Goal: Task Accomplishment & Management: Use online tool/utility

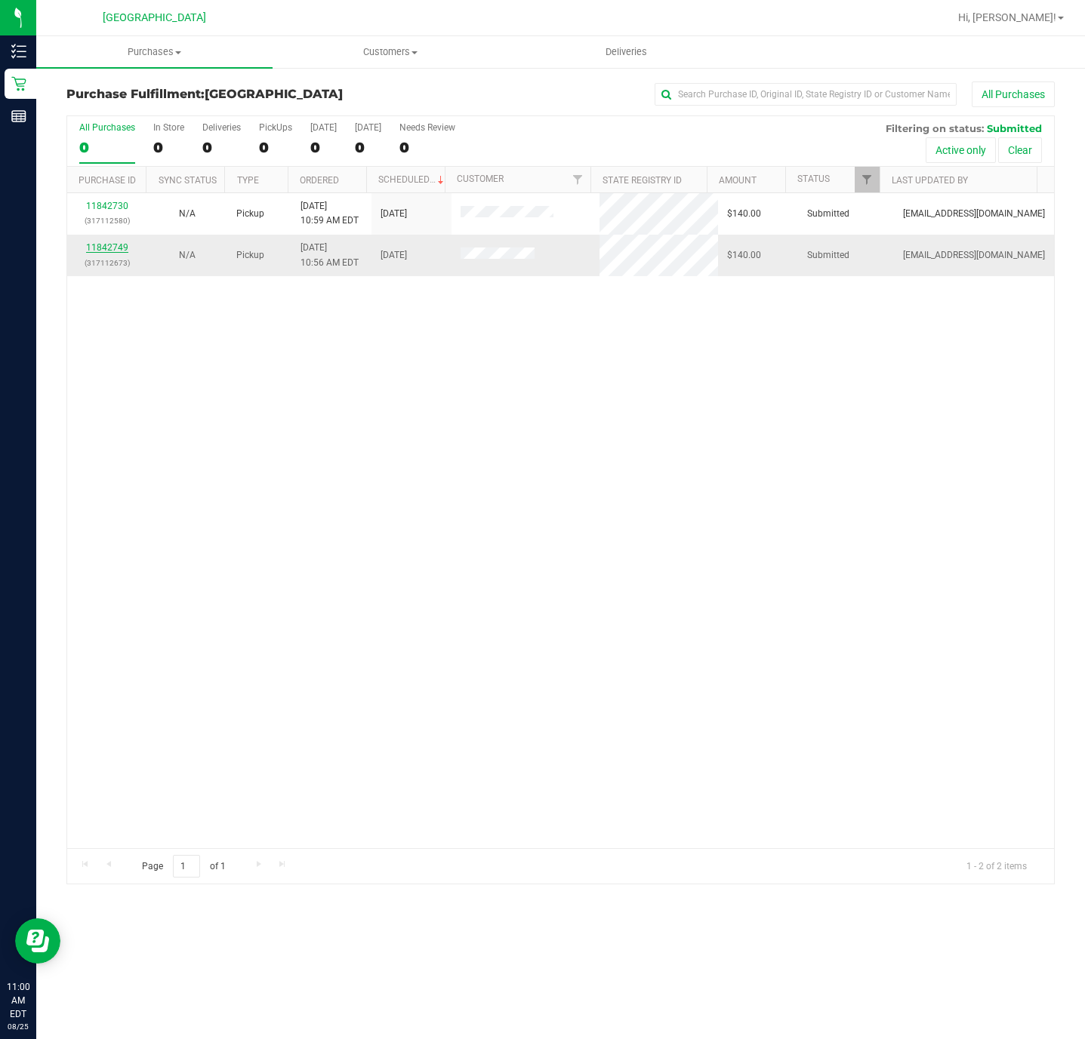
click at [102, 245] on link "11842749" at bounding box center [107, 247] width 42 height 11
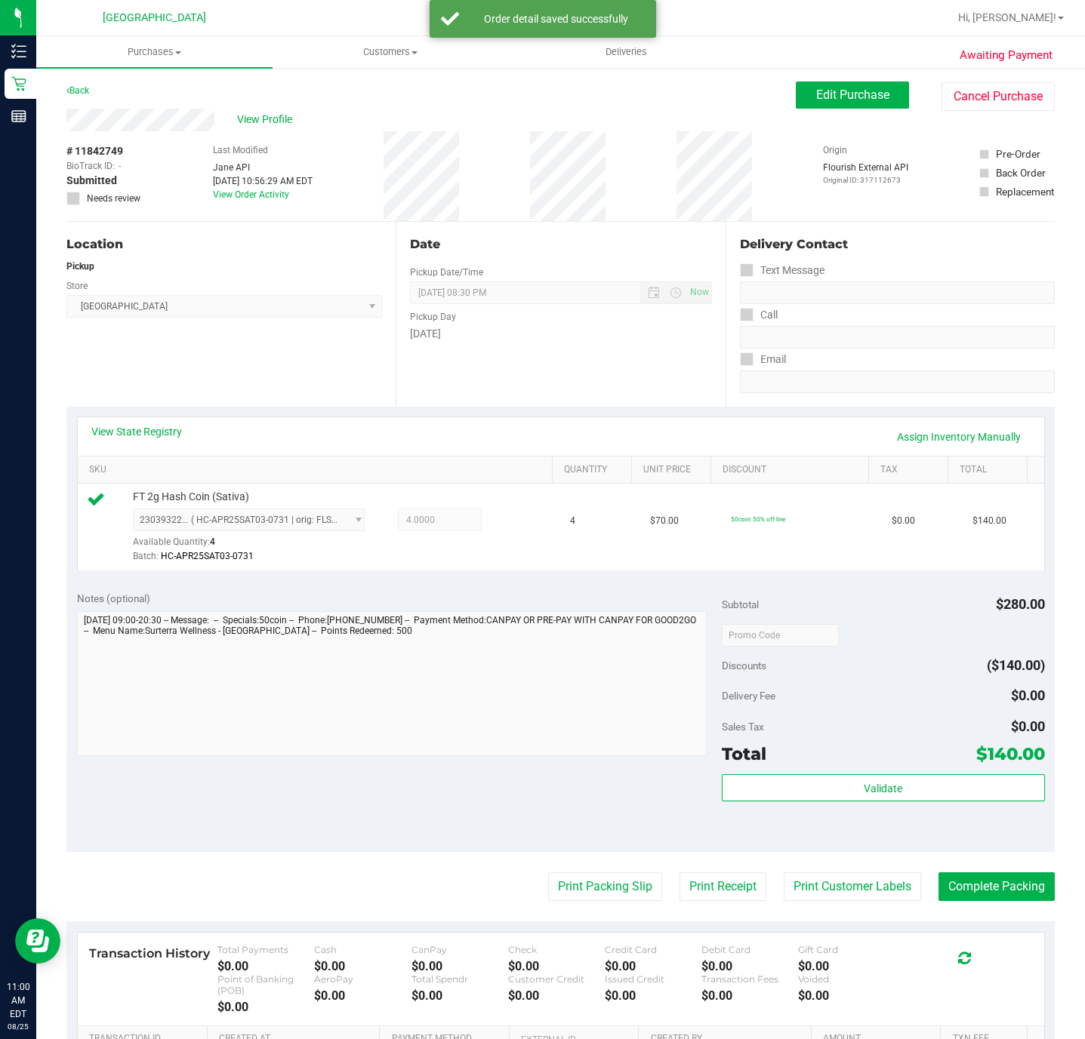
click at [936, 773] on div "Subtotal $280.00 Discounts ($140.00) Delivery Fee $0.00 Sales Tax $0.00 Total $…" at bounding box center [883, 716] width 322 height 251
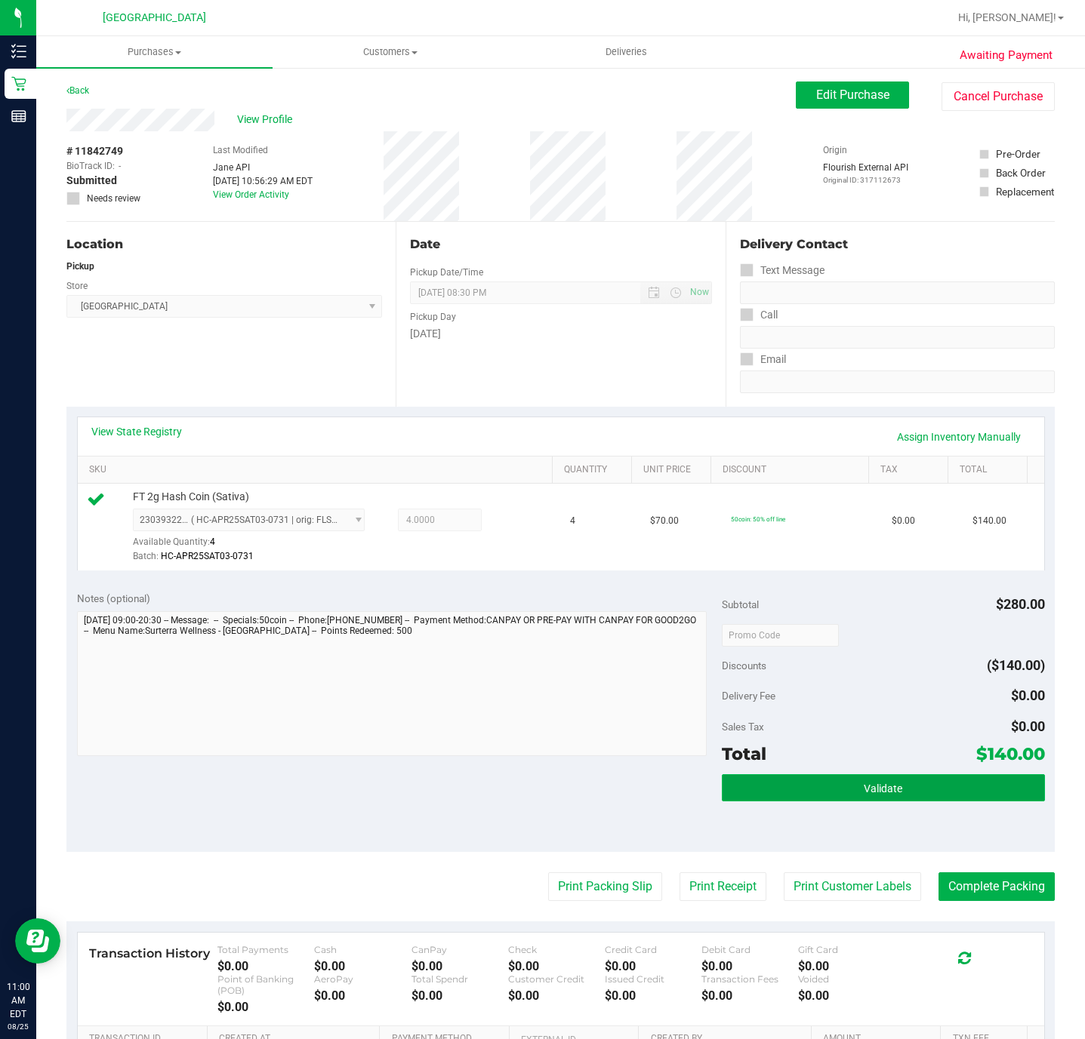
click at [937, 786] on button "Validate" at bounding box center [883, 787] width 322 height 27
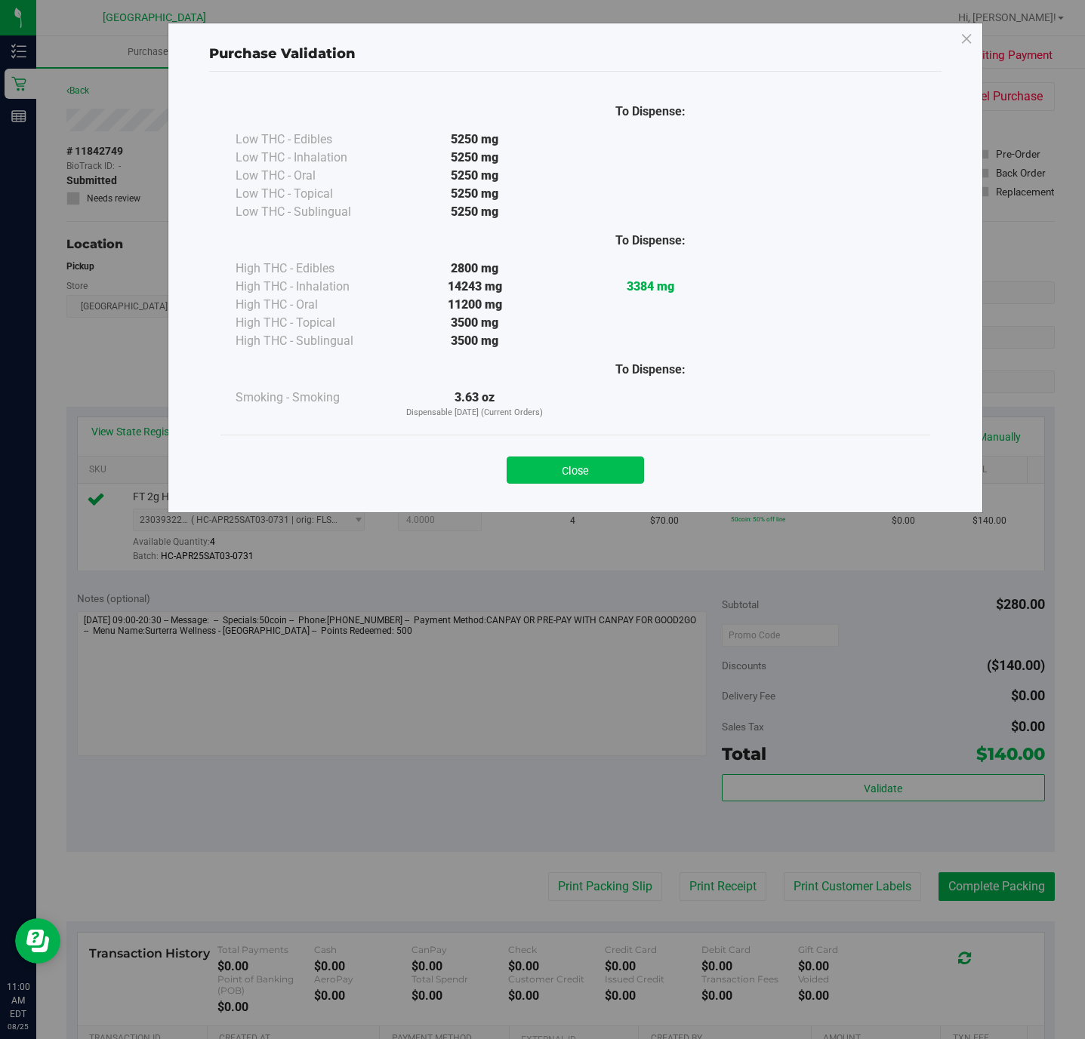
click at [616, 479] on button "Close" at bounding box center [574, 470] width 137 height 27
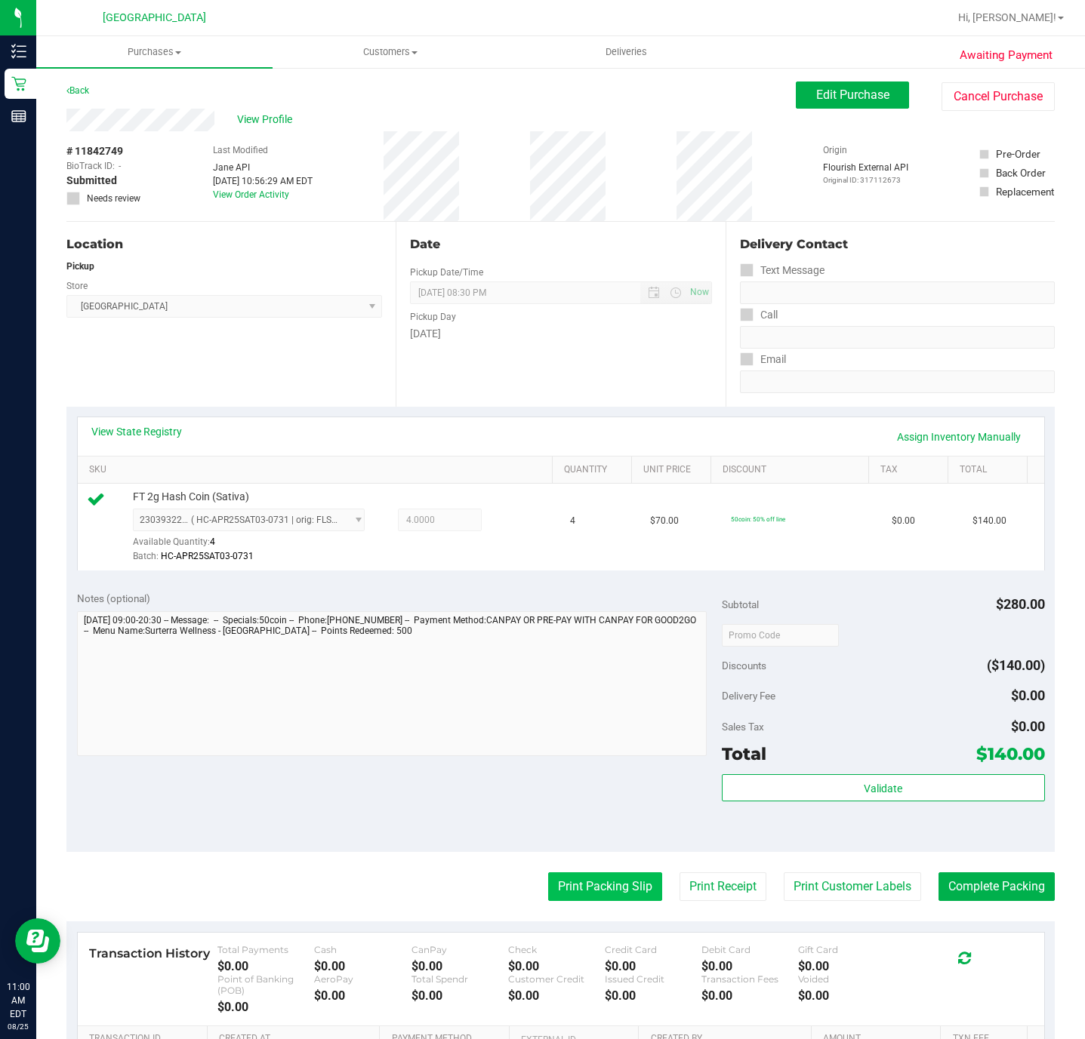
click at [598, 892] on button "Print Packing Slip" at bounding box center [605, 887] width 114 height 29
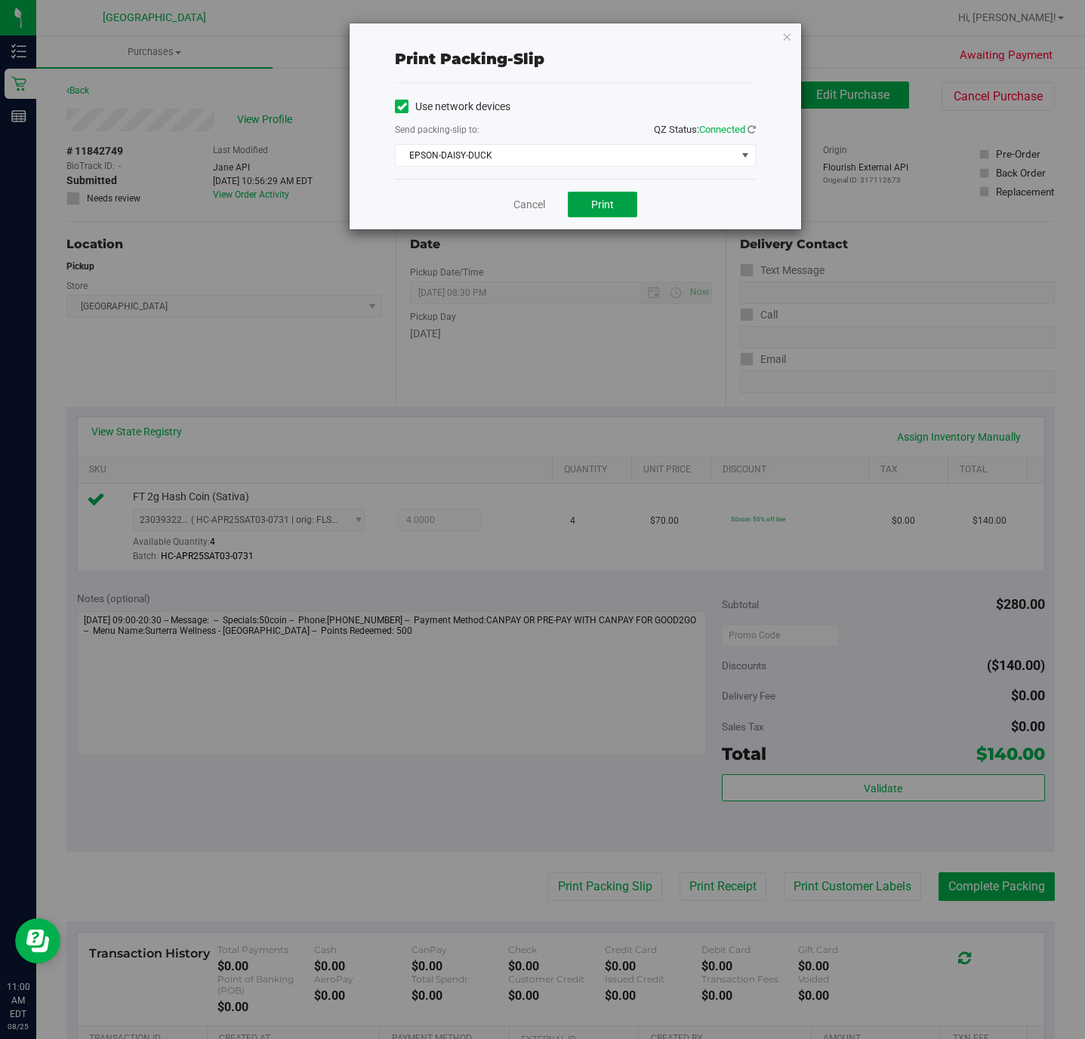
drag, startPoint x: 621, startPoint y: 209, endPoint x: 623, endPoint y: 223, distance: 13.7
click at [621, 211] on button "Print" at bounding box center [602, 205] width 69 height 26
click at [523, 208] on link "Cancel" at bounding box center [529, 205] width 32 height 16
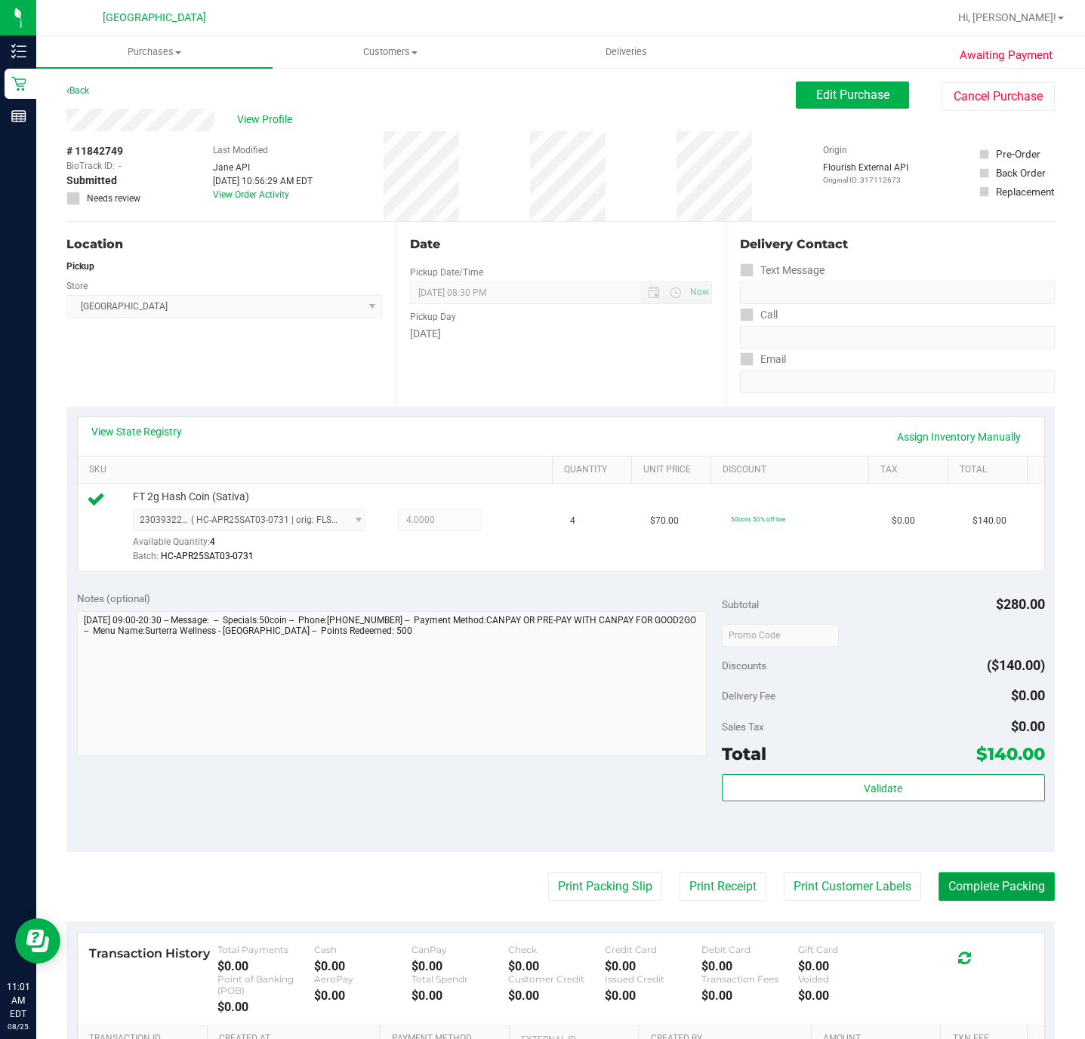
click at [1013, 894] on button "Complete Packing" at bounding box center [996, 887] width 116 height 29
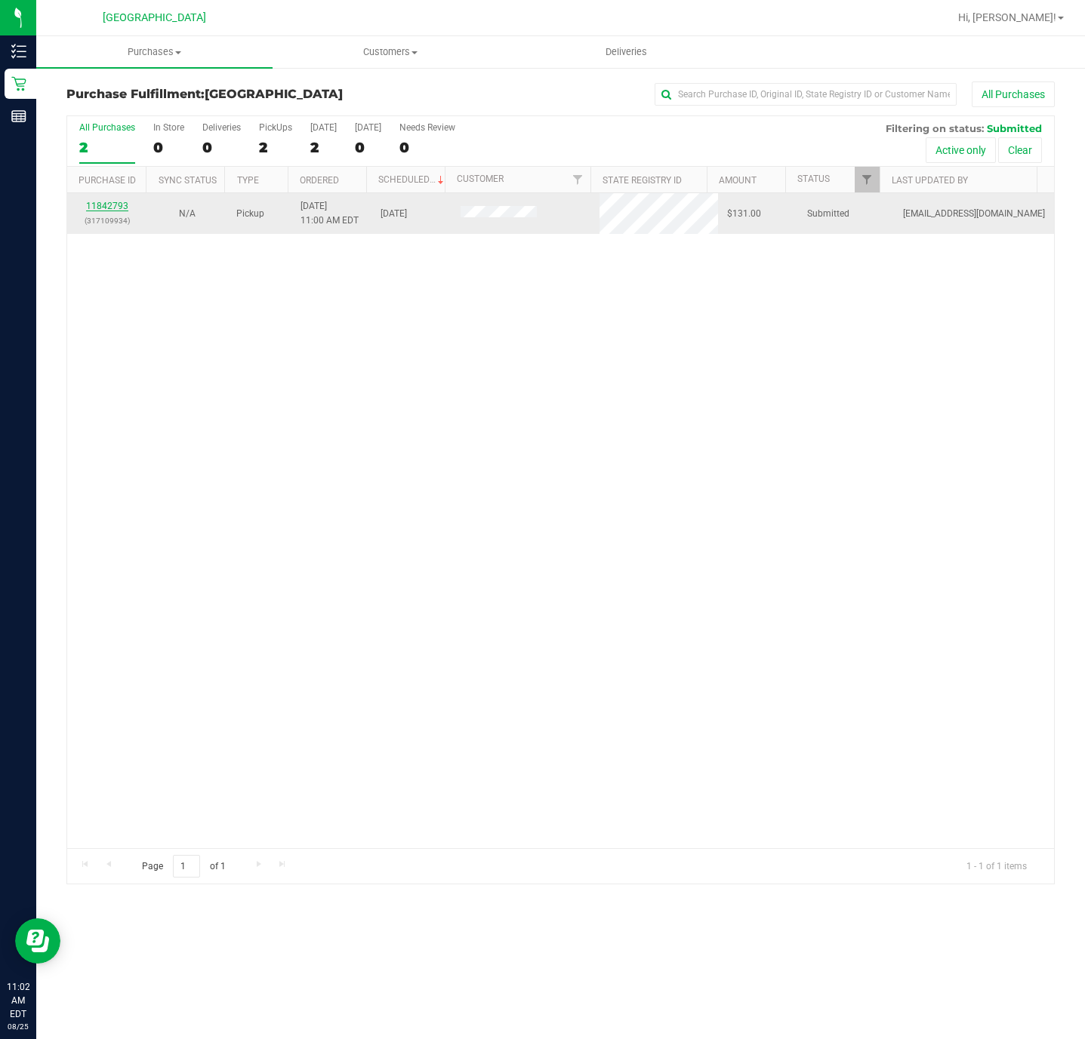
click at [107, 209] on link "11842793" at bounding box center [107, 206] width 42 height 11
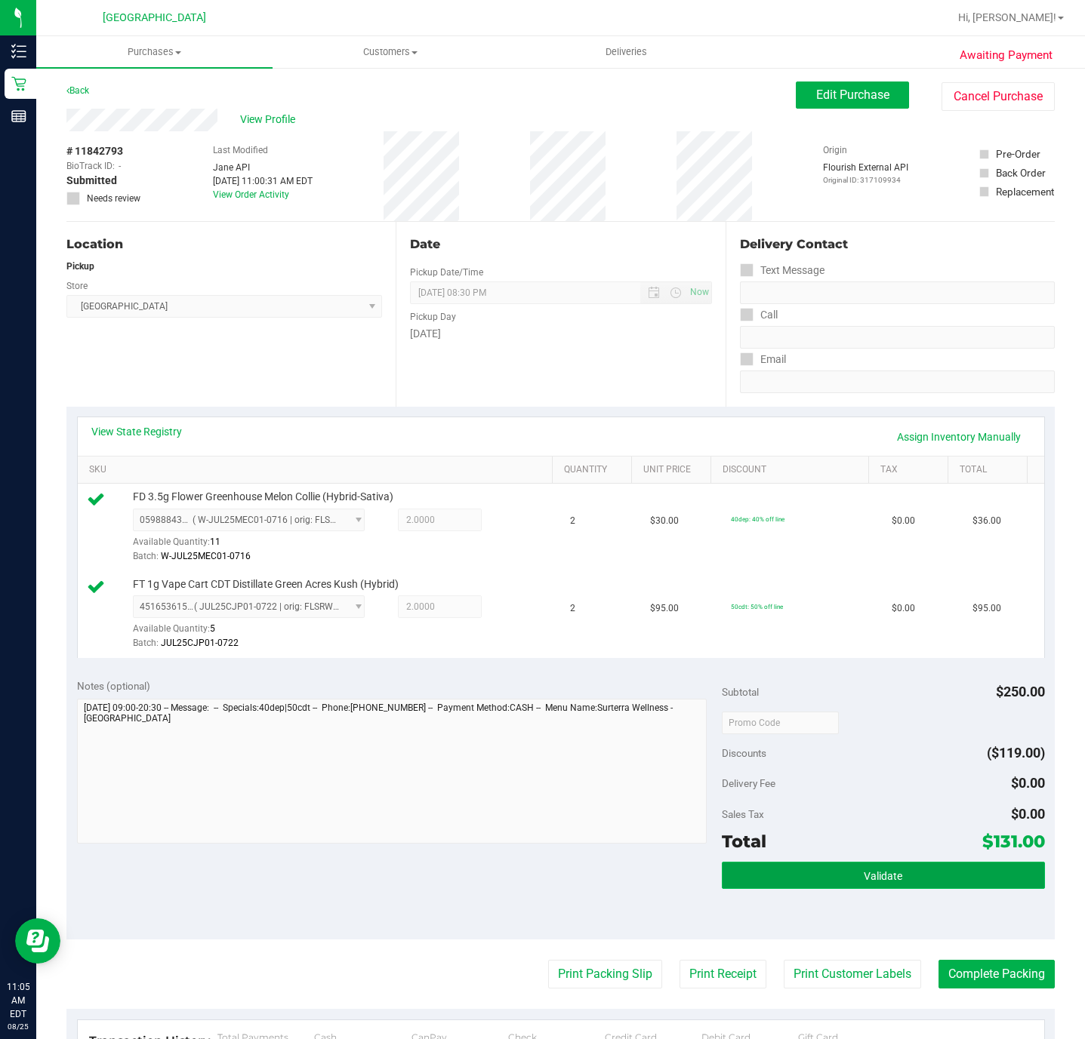
click at [861, 888] on button "Validate" at bounding box center [883, 875] width 322 height 27
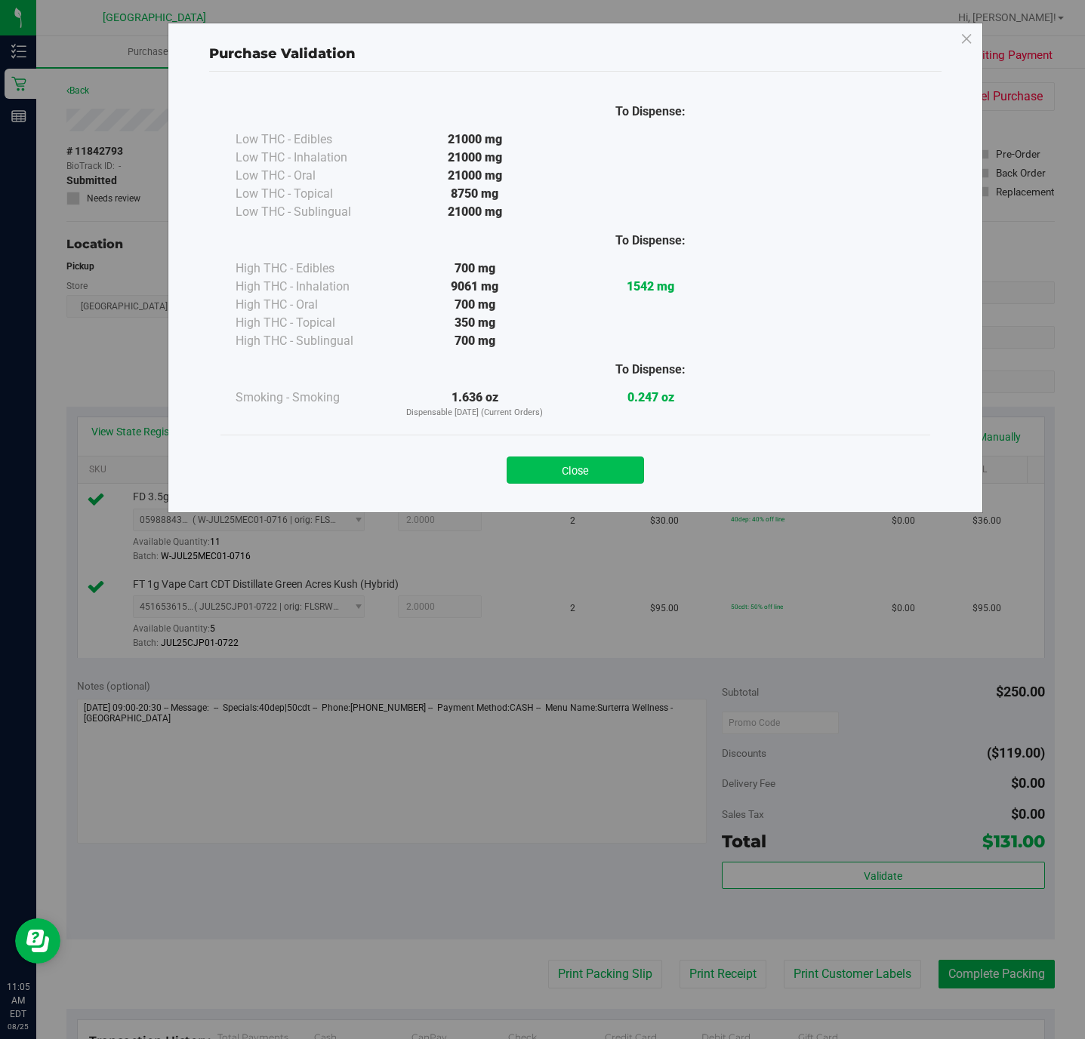
click at [602, 471] on button "Close" at bounding box center [574, 470] width 137 height 27
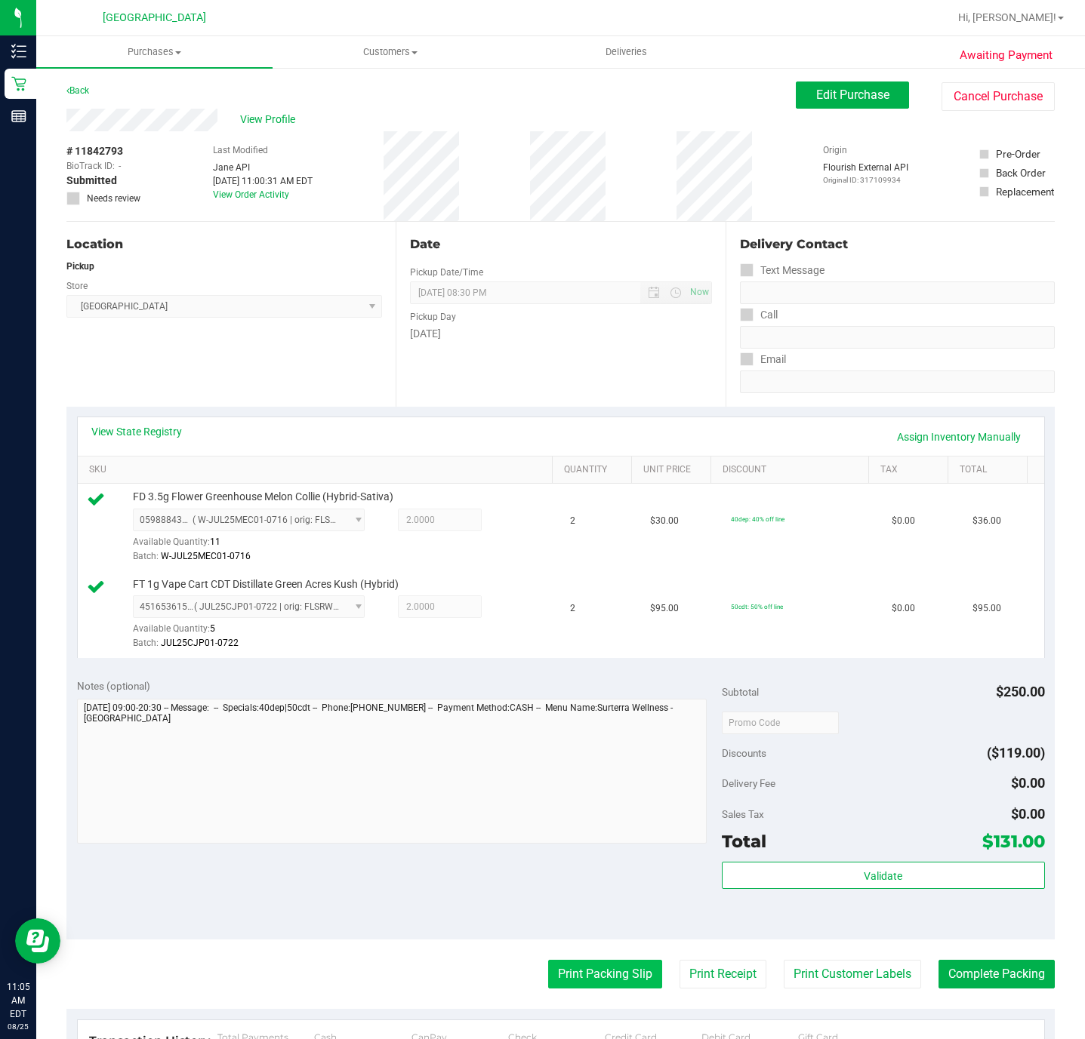
click at [567, 987] on button "Print Packing Slip" at bounding box center [605, 974] width 114 height 29
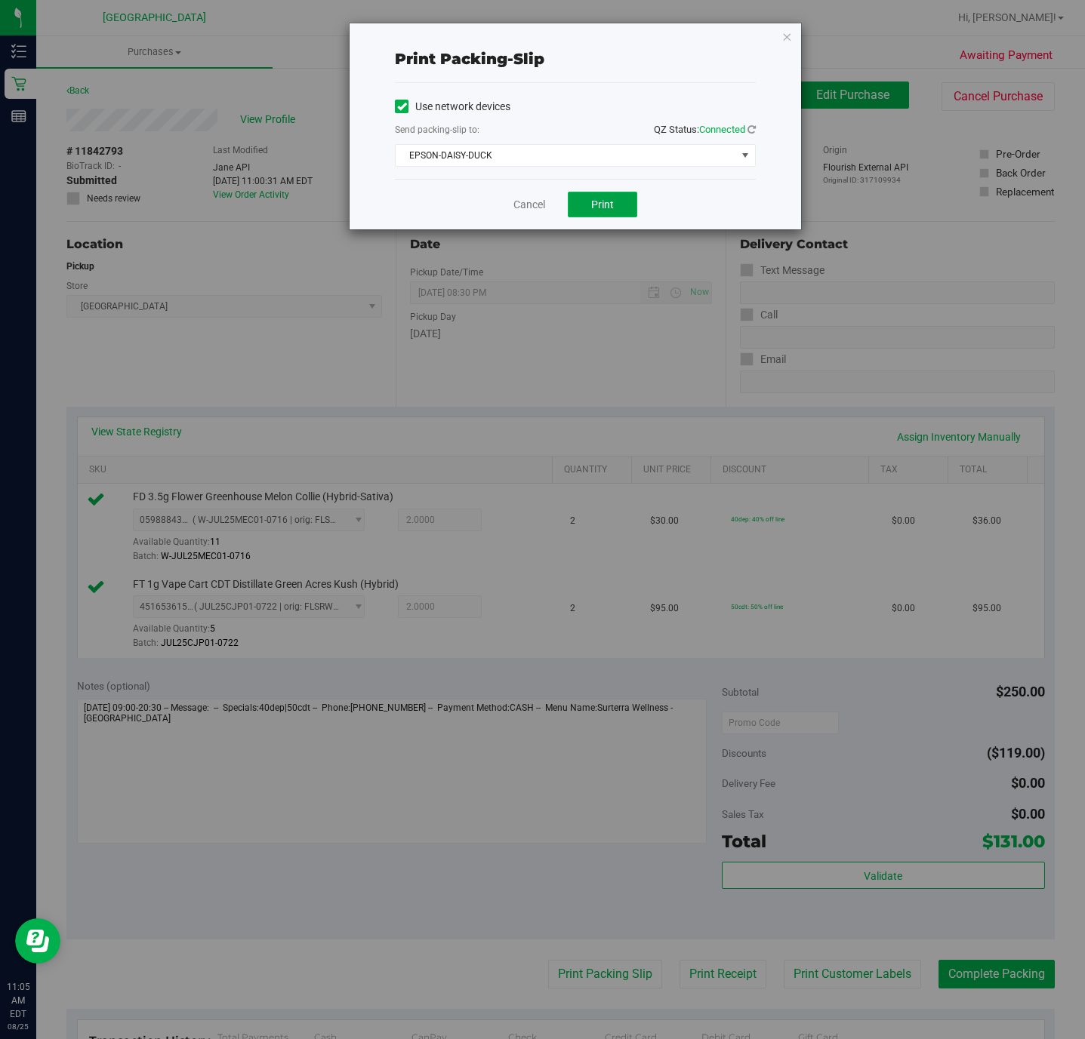
click at [596, 208] on span "Print" at bounding box center [602, 205] width 23 height 12
click at [782, 36] on icon "button" at bounding box center [786, 36] width 11 height 18
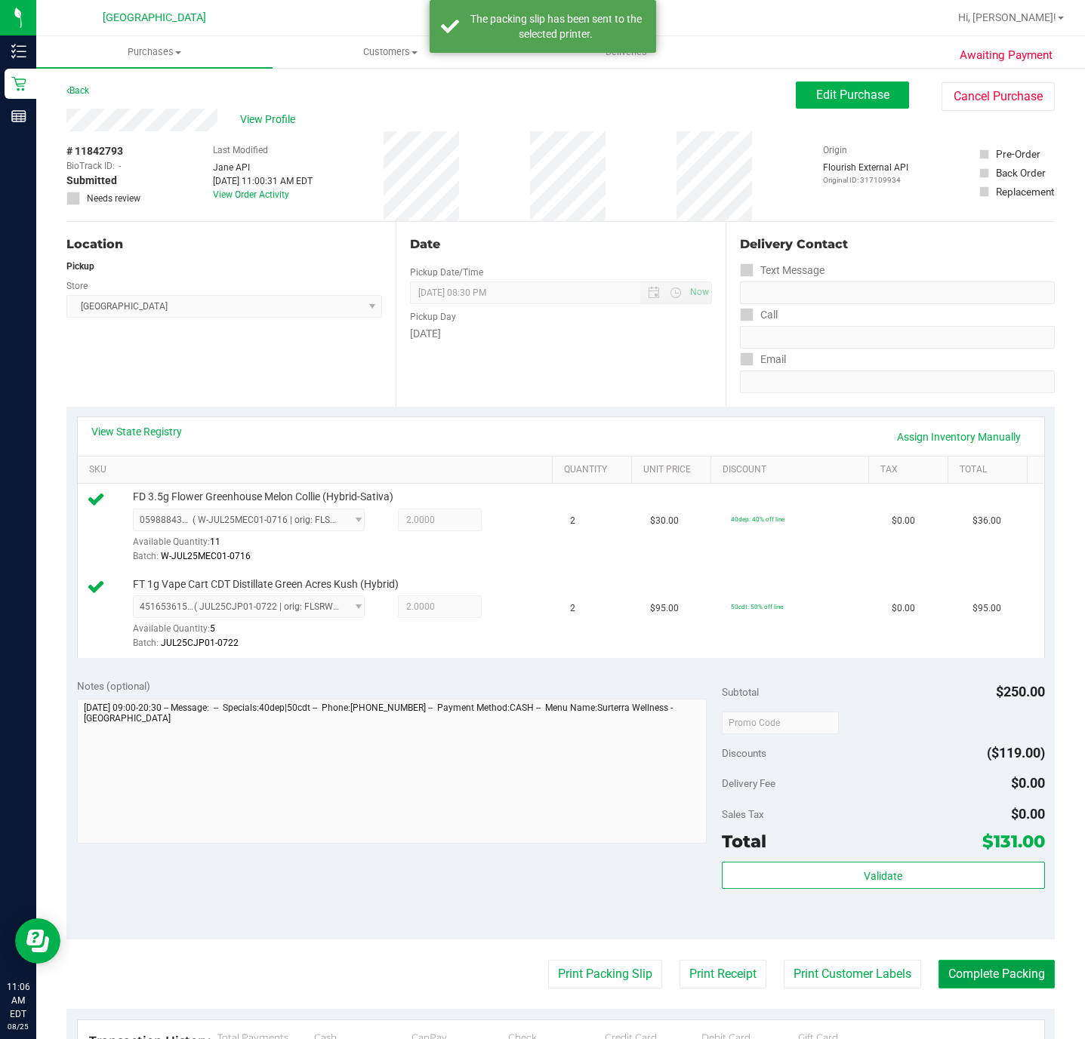
click at [959, 972] on button "Complete Packing" at bounding box center [996, 974] width 116 height 29
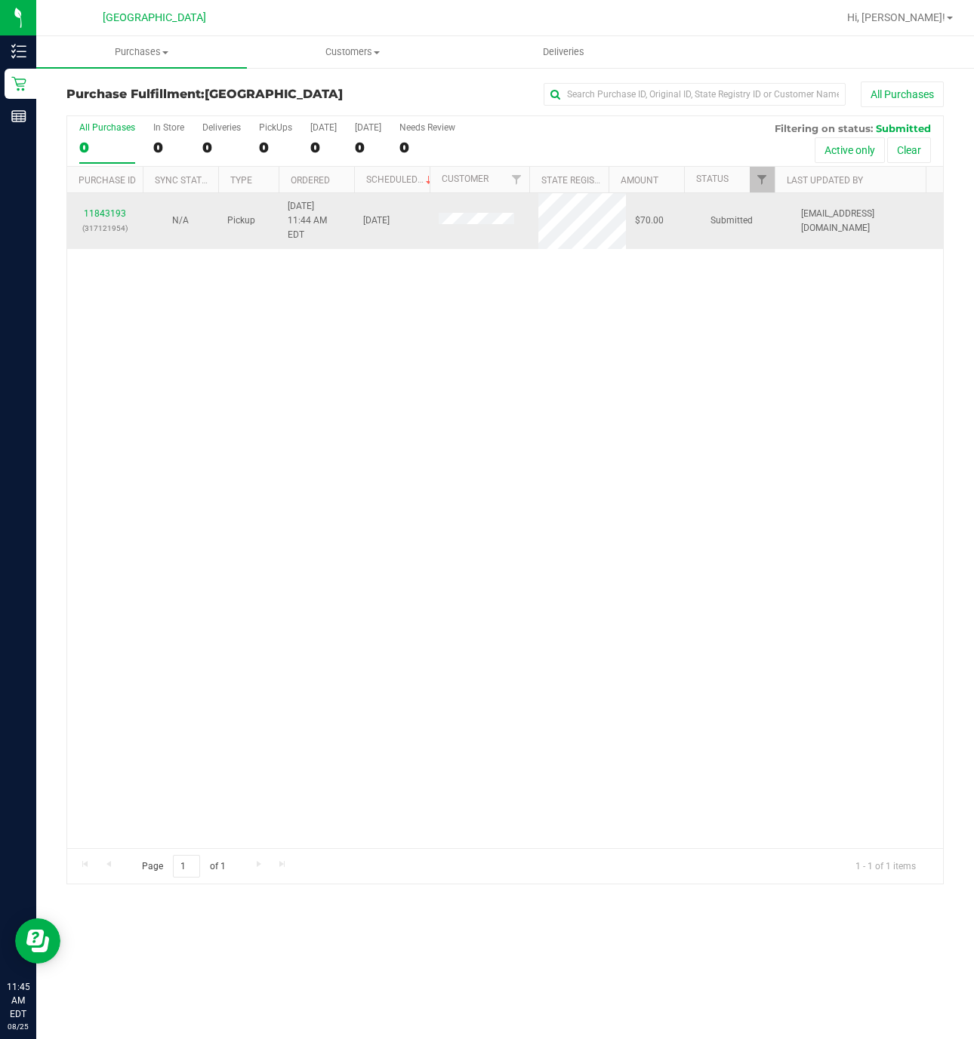
click at [112, 214] on div "11843193 (317121954)" at bounding box center [104, 221] width 57 height 29
click at [98, 208] on link "11843193" at bounding box center [105, 213] width 42 height 11
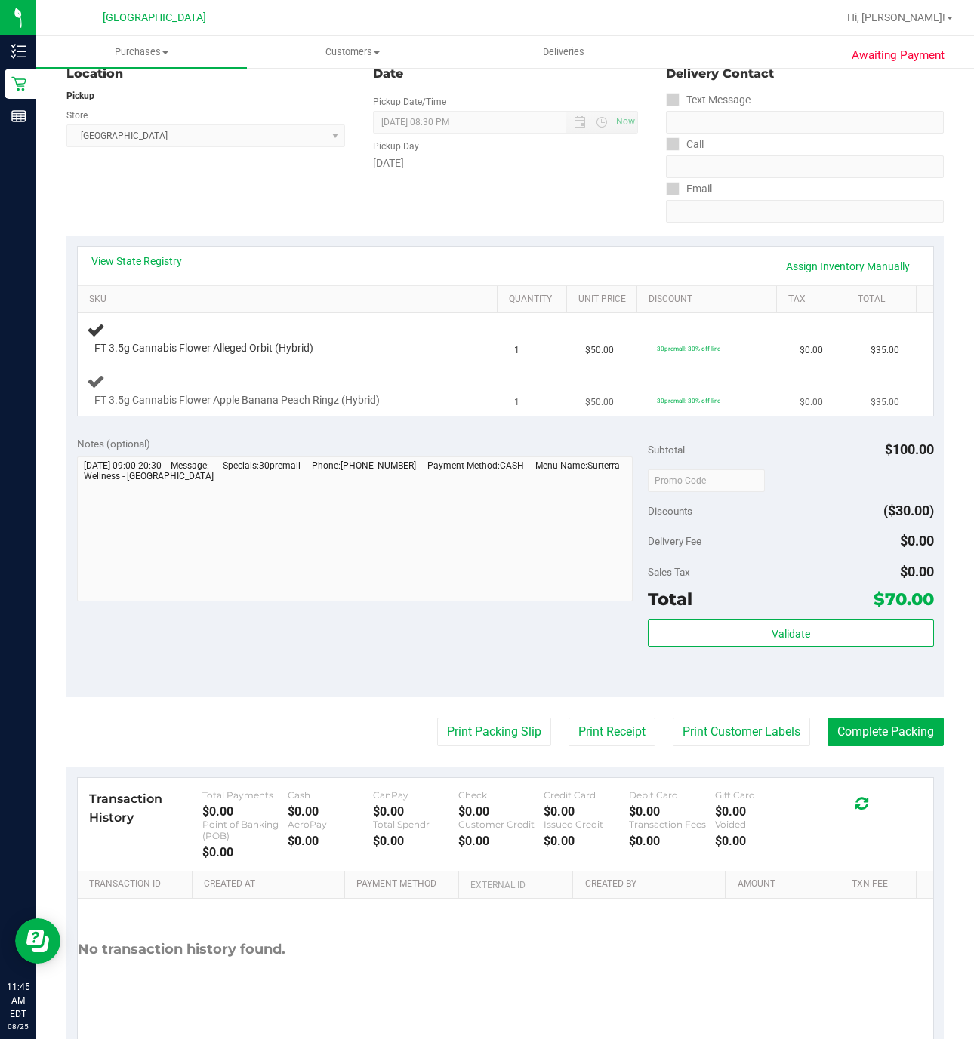
scroll to position [114, 0]
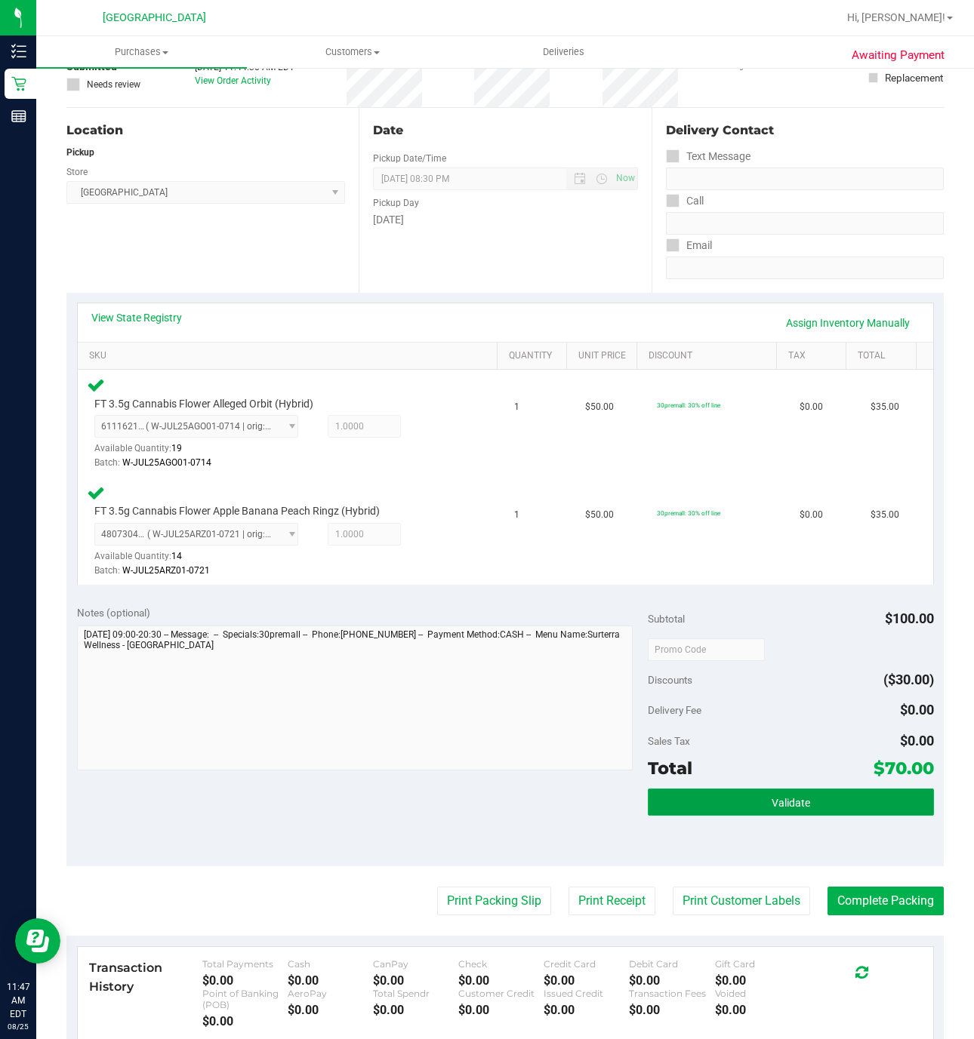
click at [815, 807] on button "Validate" at bounding box center [790, 802] width 285 height 27
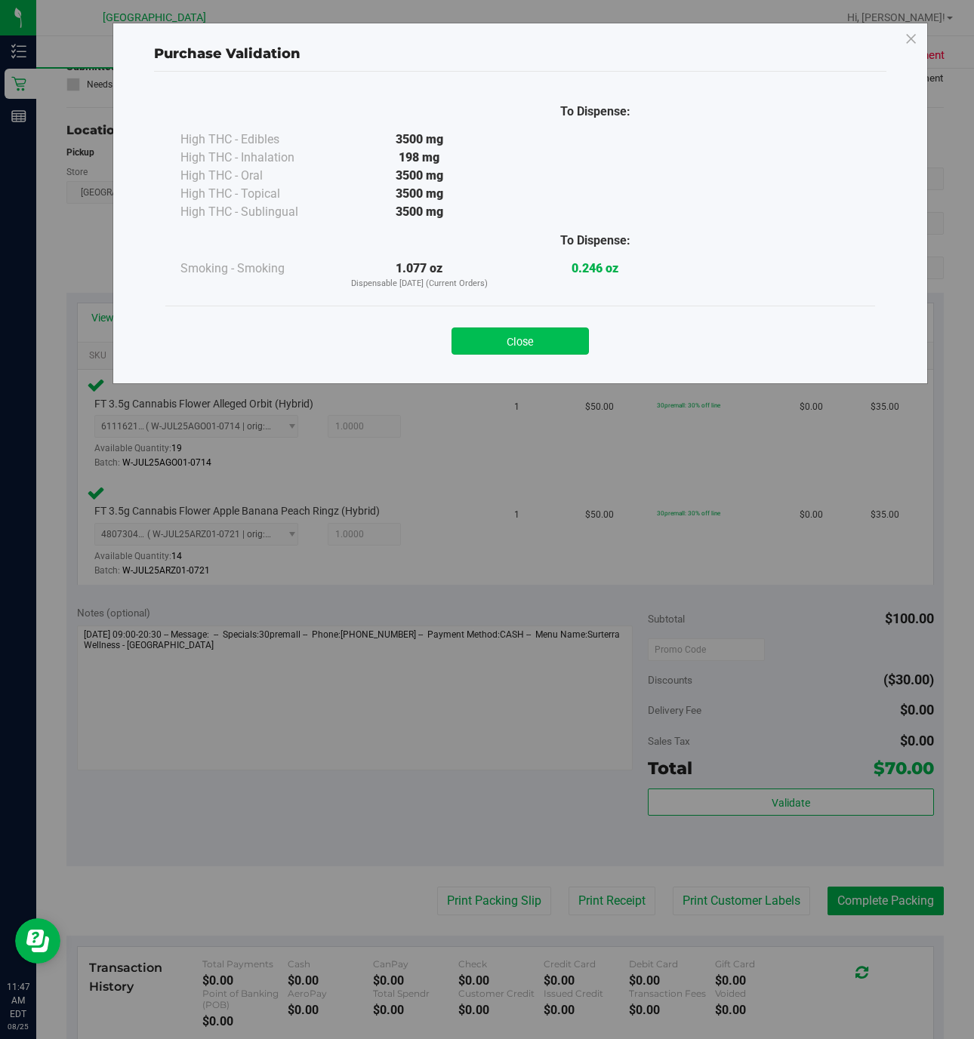
click at [542, 352] on button "Close" at bounding box center [519, 341] width 137 height 27
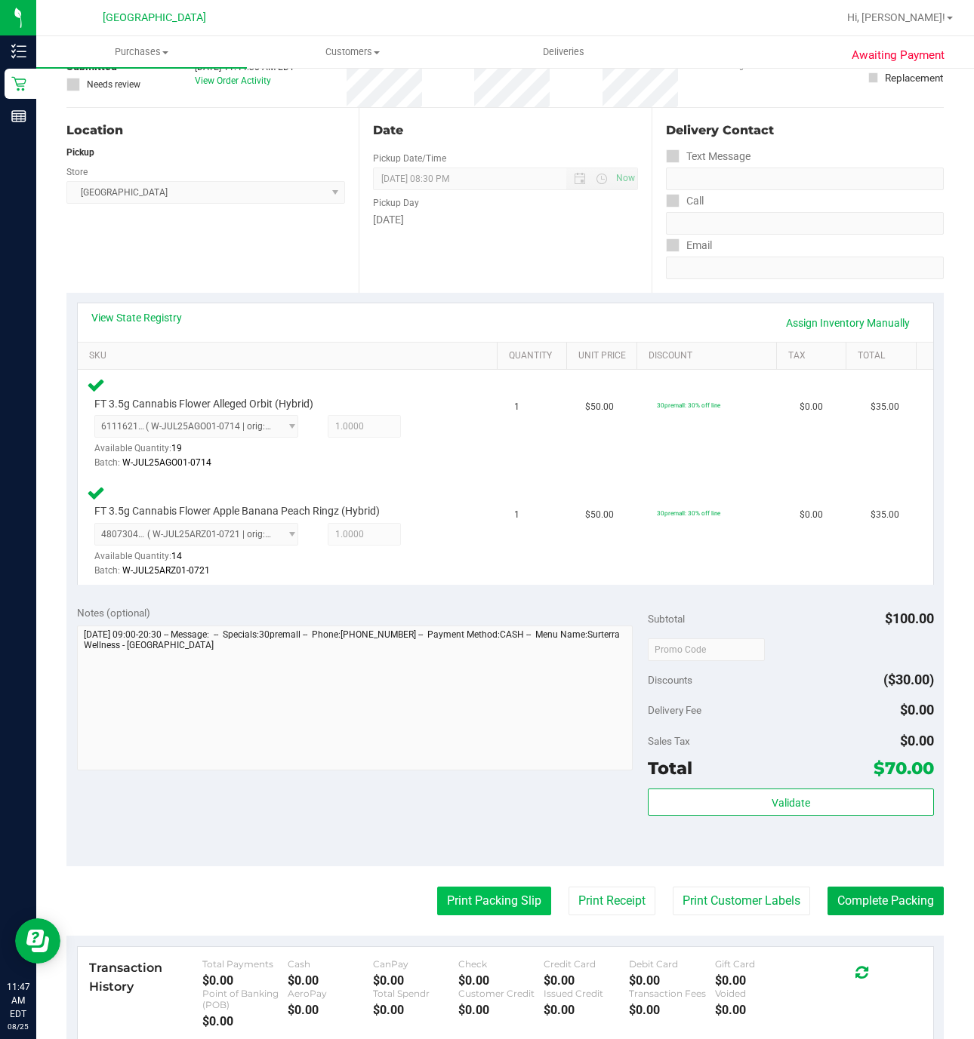
click at [472, 897] on button "Print Packing Slip" at bounding box center [494, 901] width 114 height 29
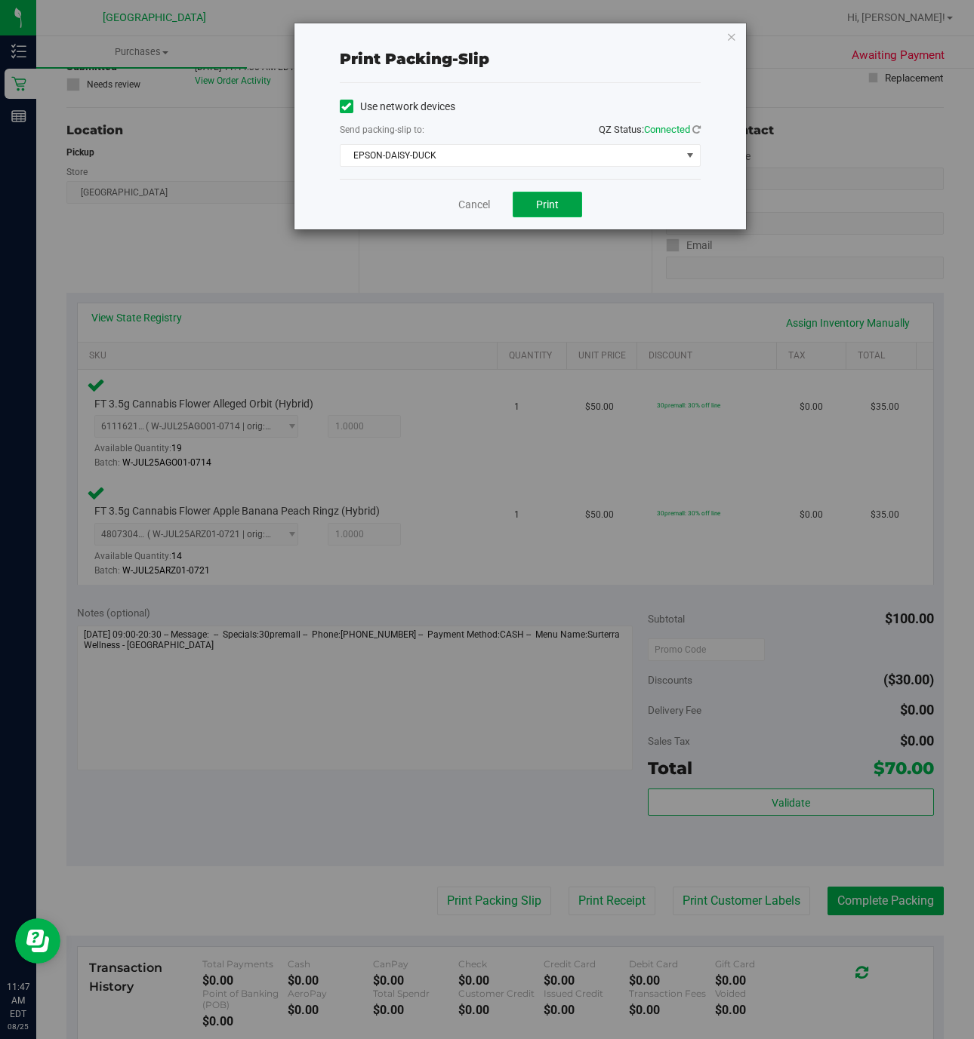
click at [568, 211] on button "Print" at bounding box center [547, 205] width 69 height 26
click at [462, 204] on link "Cancel" at bounding box center [474, 205] width 32 height 16
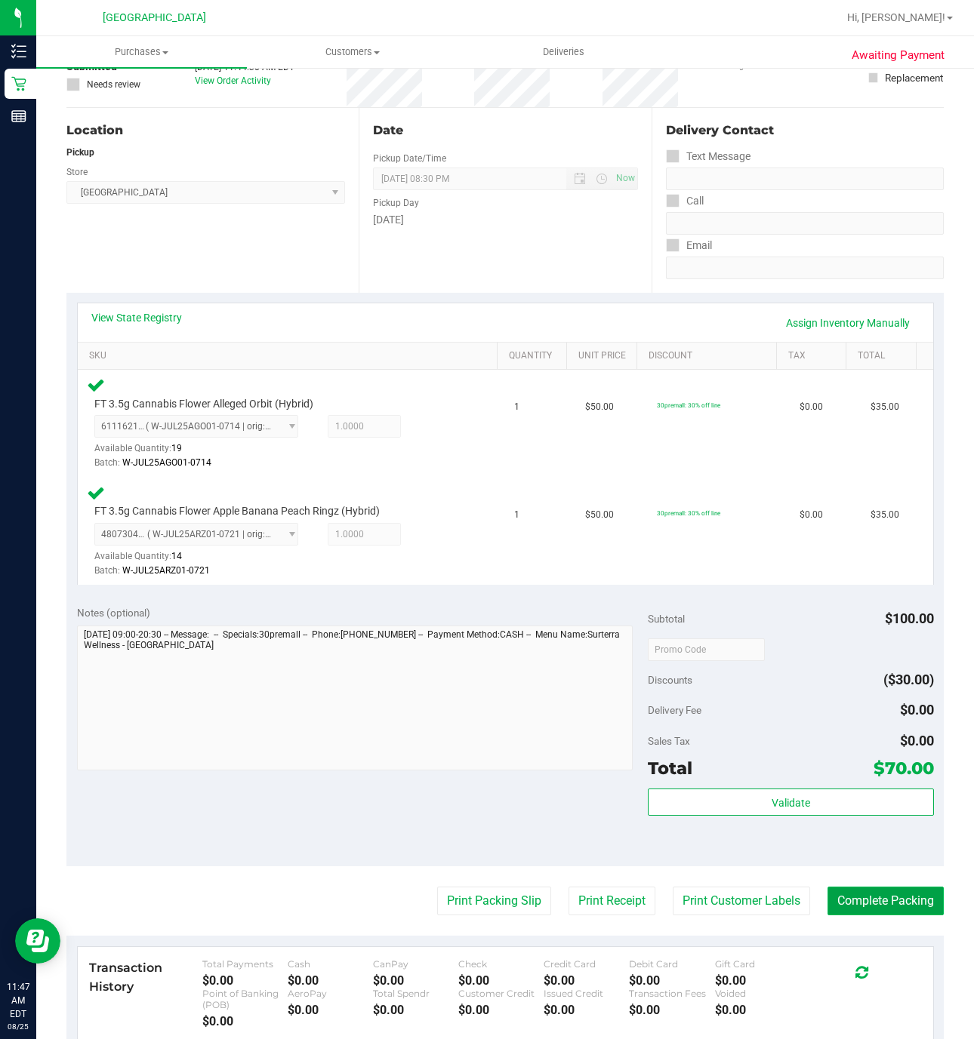
click at [839, 897] on button "Complete Packing" at bounding box center [885, 901] width 116 height 29
